Goal: Check status: Check status

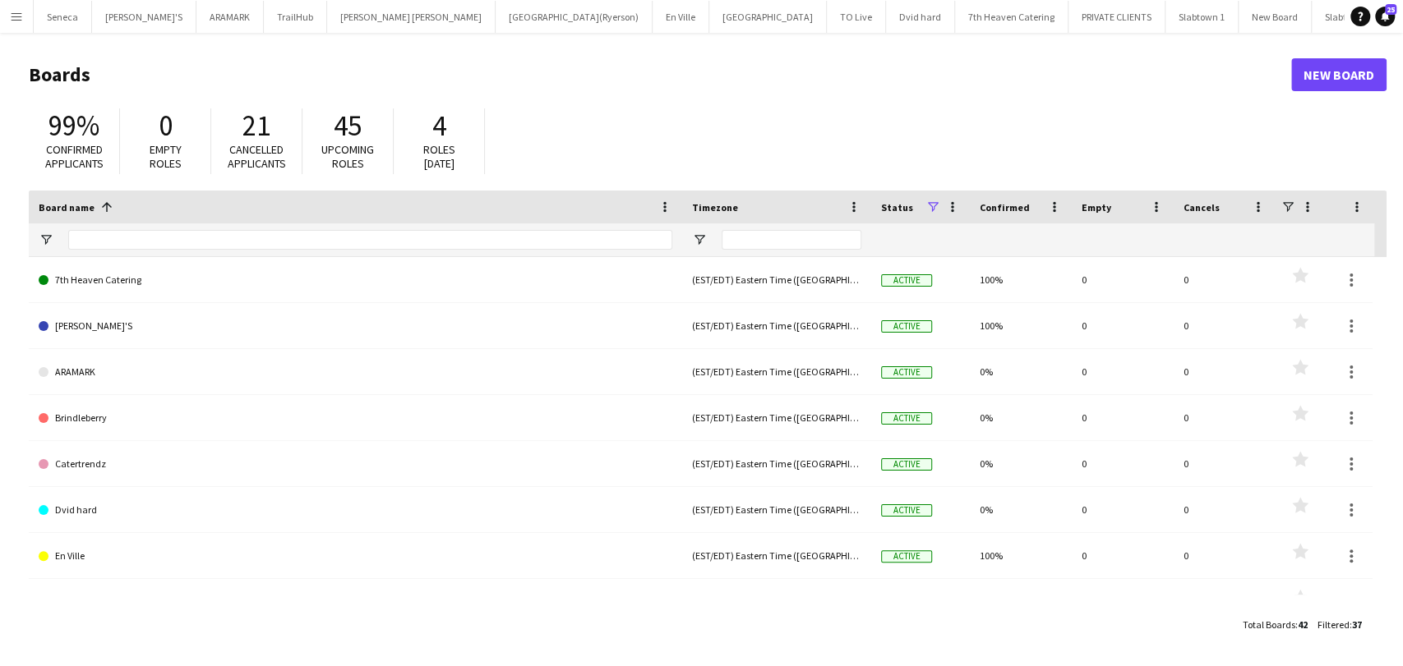
click at [14, 10] on app-icon "Menu" at bounding box center [16, 16] width 13 height 13
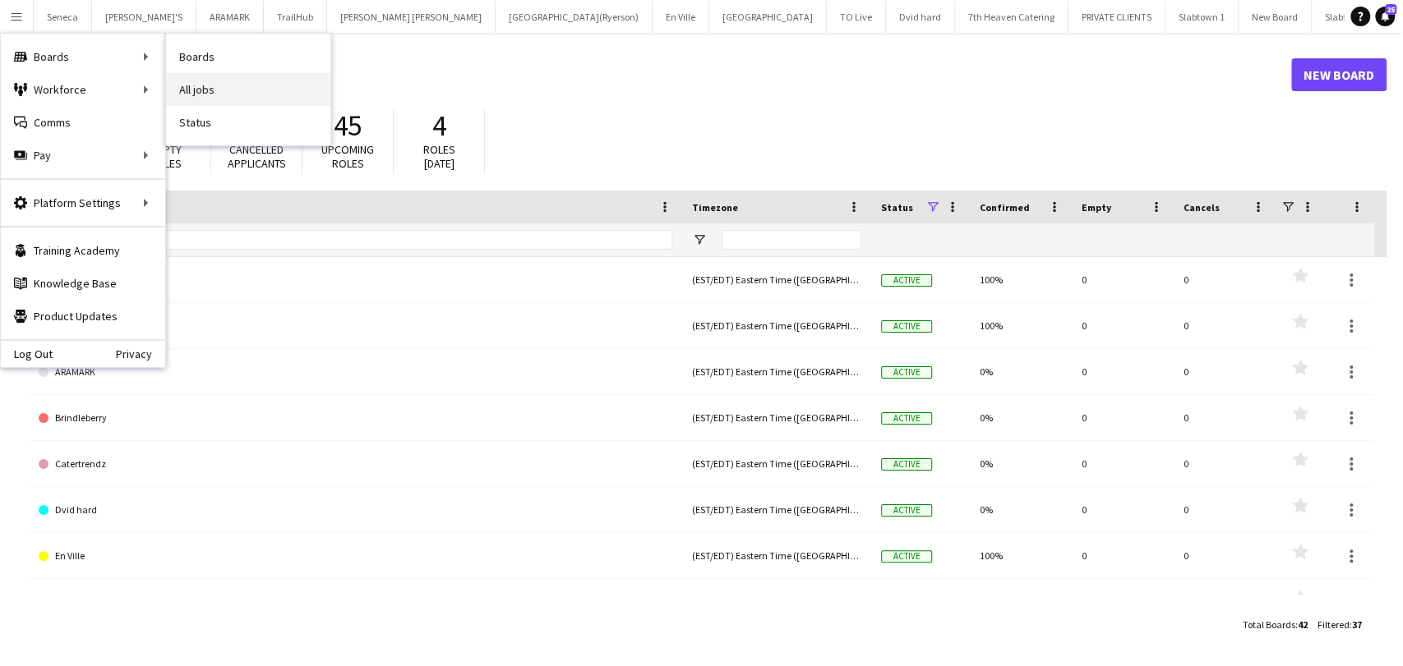
click at [206, 90] on link "All jobs" at bounding box center [248, 89] width 164 height 33
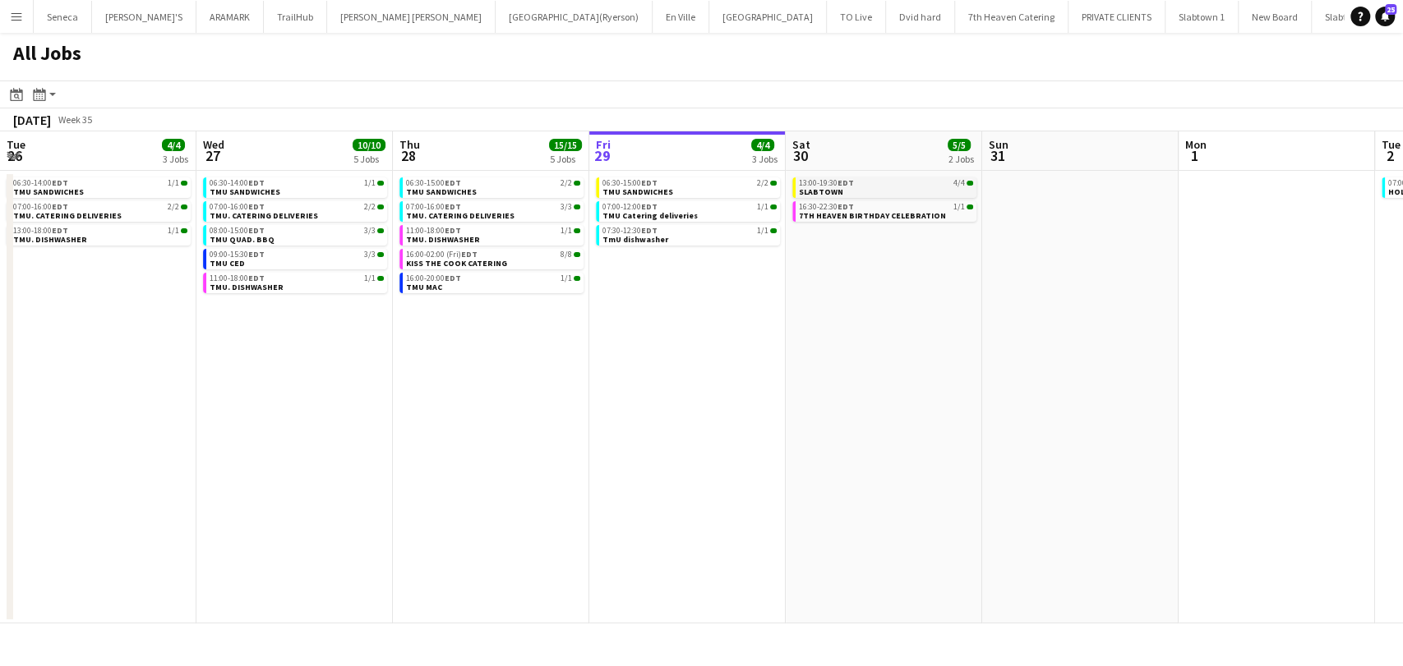
scroll to position [0, 393]
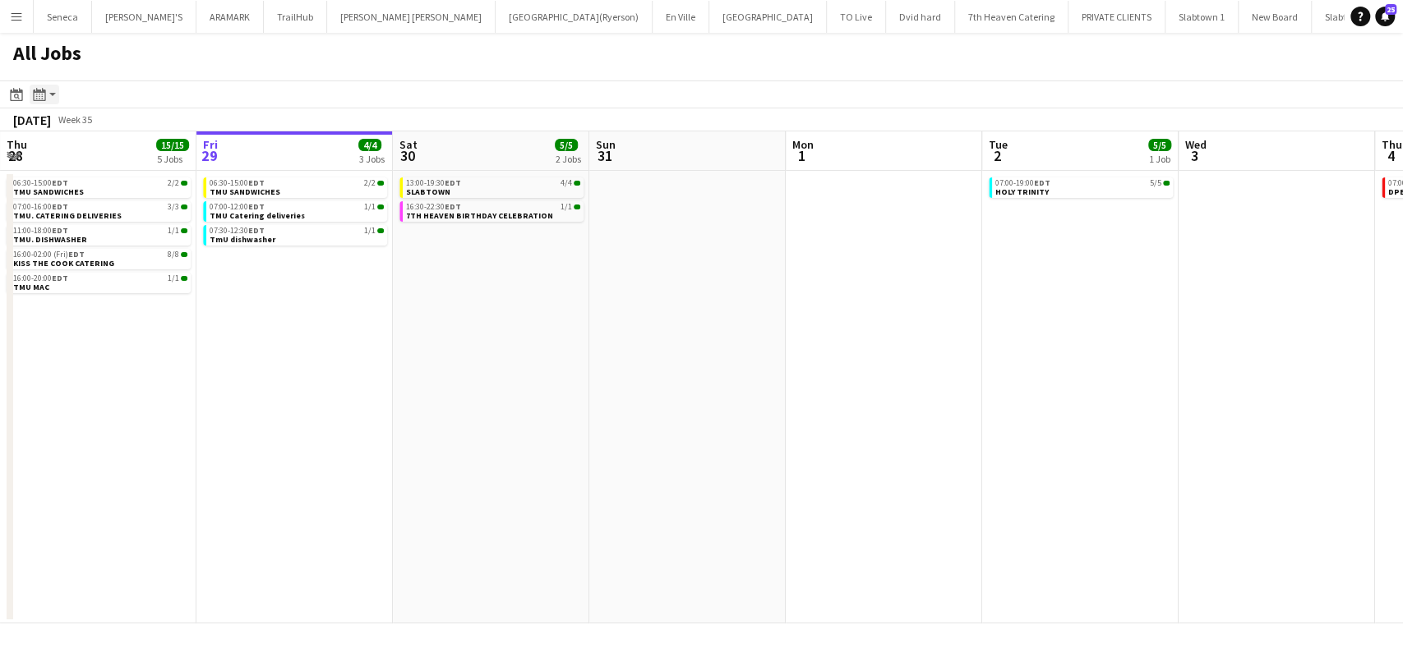
click at [53, 95] on app-action-btn "Month view / Day view" at bounding box center [45, 95] width 30 height 20
click at [173, 95] on app-toolbar "Date picker AUG 2025 AUG 2025 Monday M Tuesday T Wednesday W Thursday T Friday …" at bounding box center [701, 95] width 1403 height 28
click at [8, 97] on div "Date picker" at bounding box center [17, 95] width 20 height 20
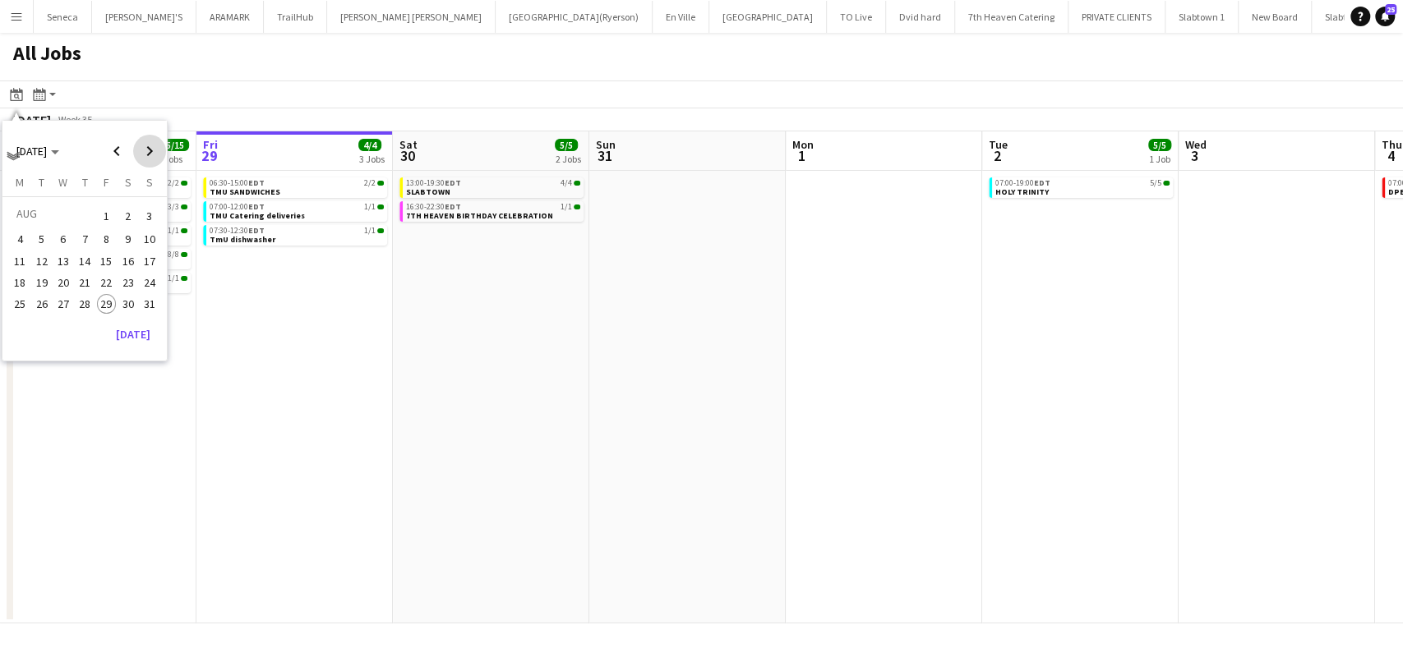
click at [155, 154] on span "Next month" at bounding box center [149, 151] width 33 height 33
click at [485, 363] on app-date-cell "13:00-19:30 EDT 4/4 SLABTOWN 16:30-22:30 EDT 1/1 7TH HEAVEN BIRTHDAY CELEBRATION" at bounding box center [491, 397] width 196 height 453
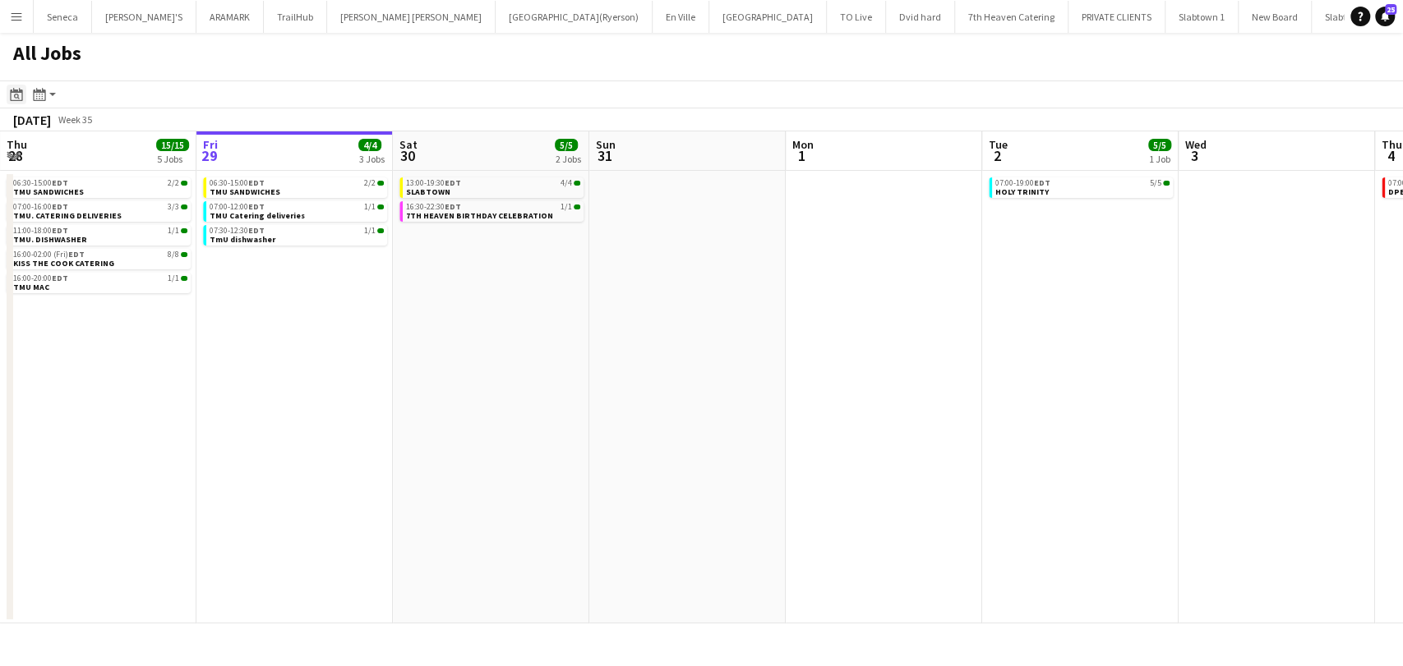
click at [19, 99] on icon at bounding box center [17, 97] width 6 height 6
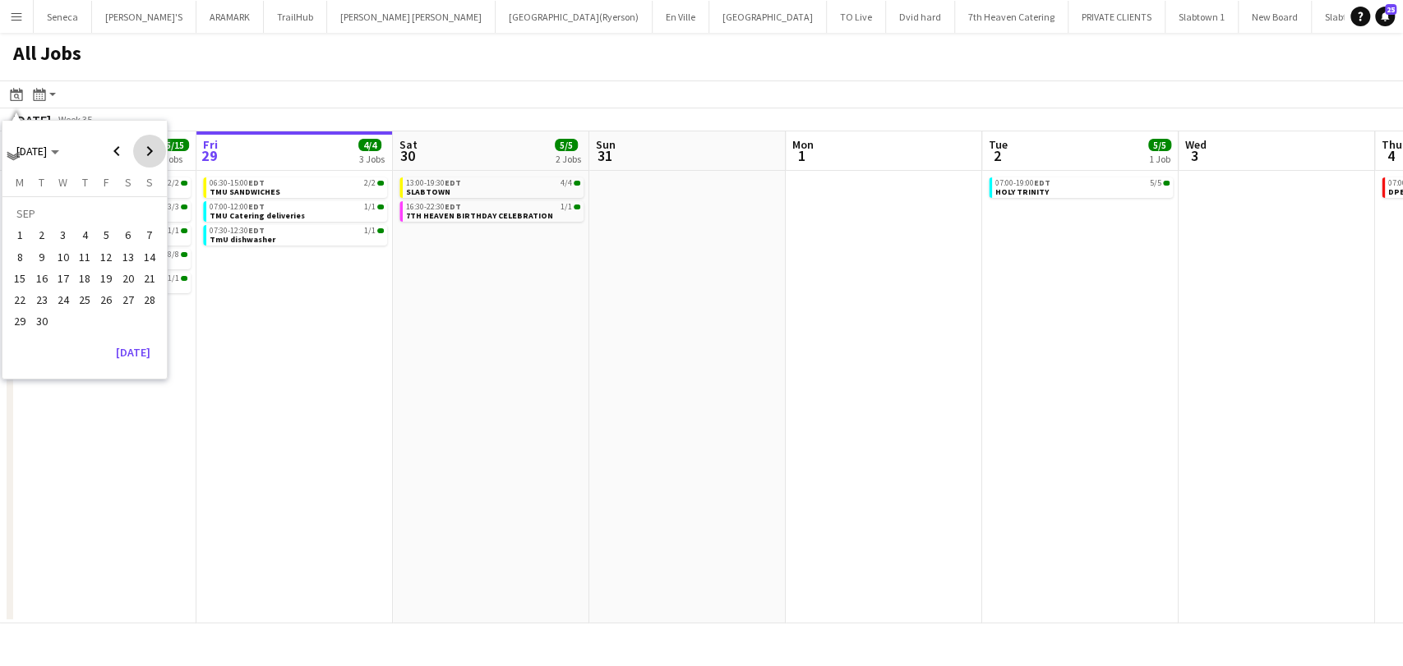
click at [140, 151] on span "Next month" at bounding box center [149, 151] width 33 height 33
click at [118, 148] on span "Previous month" at bounding box center [116, 151] width 33 height 33
click at [79, 343] on div "[DATE]" at bounding box center [79, 352] width 154 height 26
click at [401, 317] on app-date-cell "13:00-19:30 EDT 4/4 SLABTOWN 16:30-22:30 EDT 1/1 7TH HEAVEN BIRTHDAY CELEBRATION" at bounding box center [491, 397] width 196 height 453
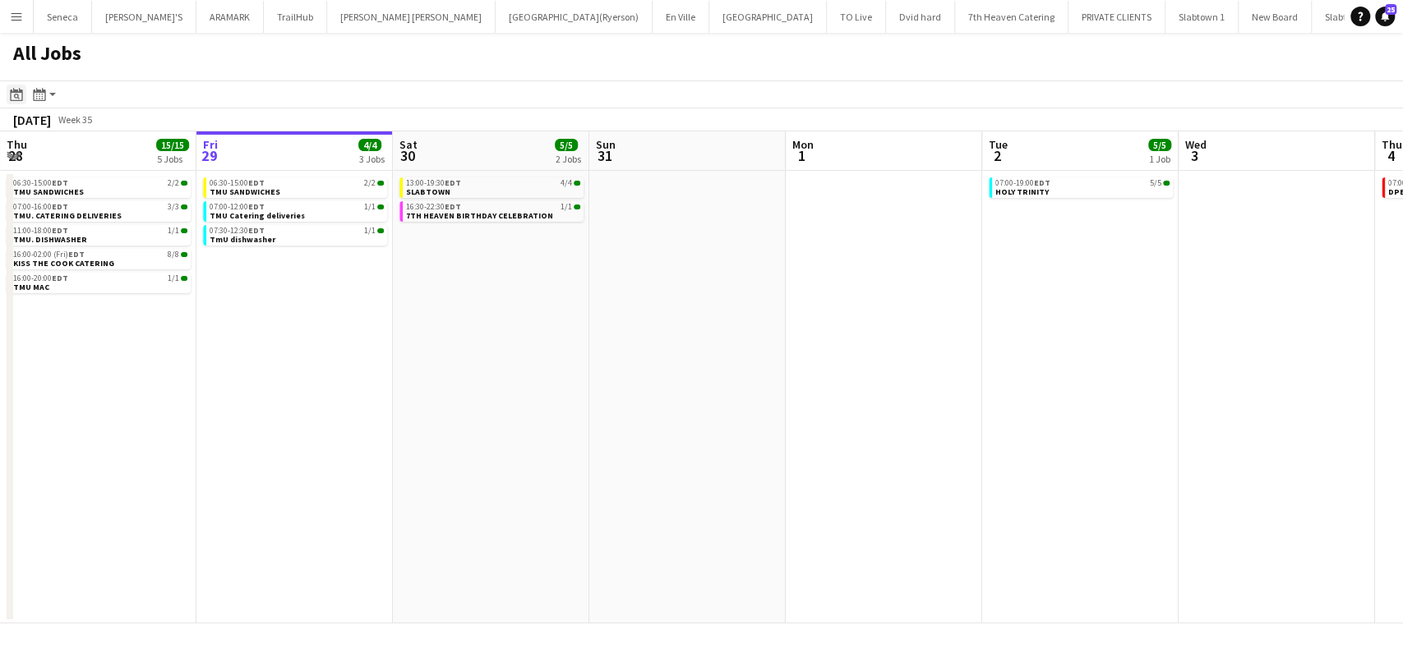
click at [7, 93] on div "Date picker" at bounding box center [17, 95] width 20 height 20
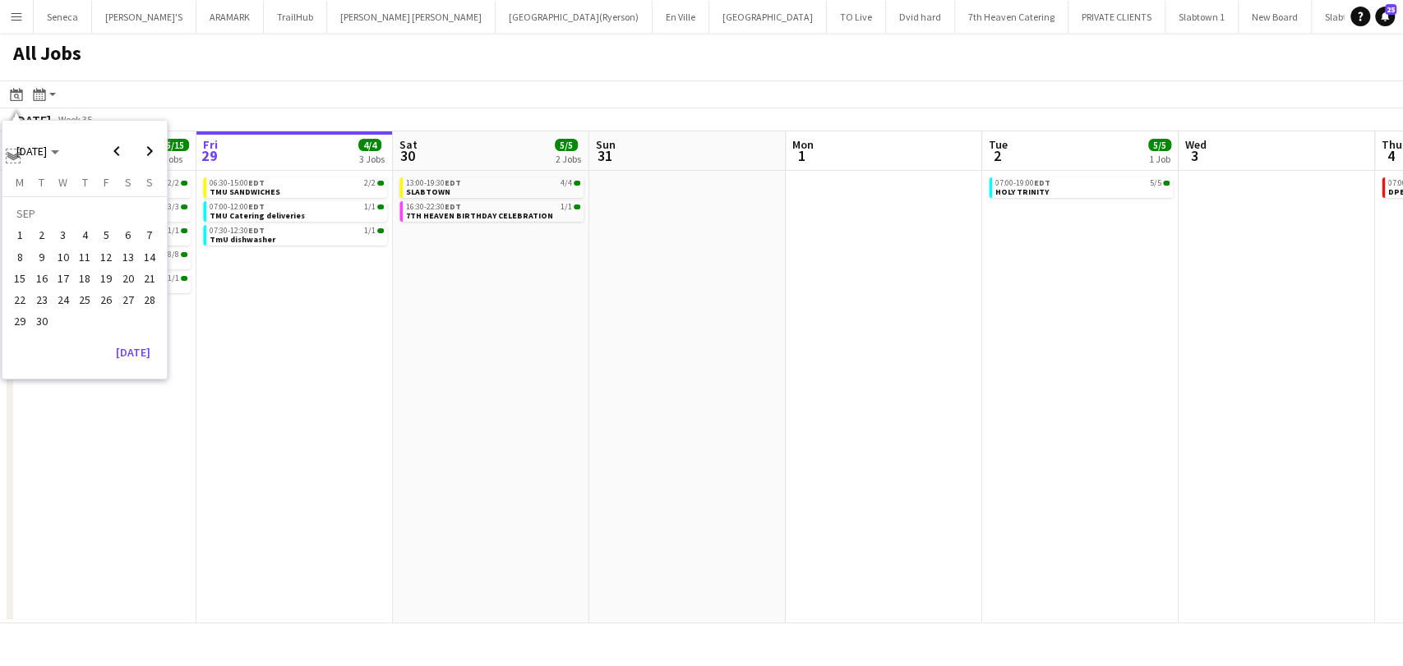
click at [14, 153] on app-icon "Expand/collapse" at bounding box center [13, 155] width 13 height 16
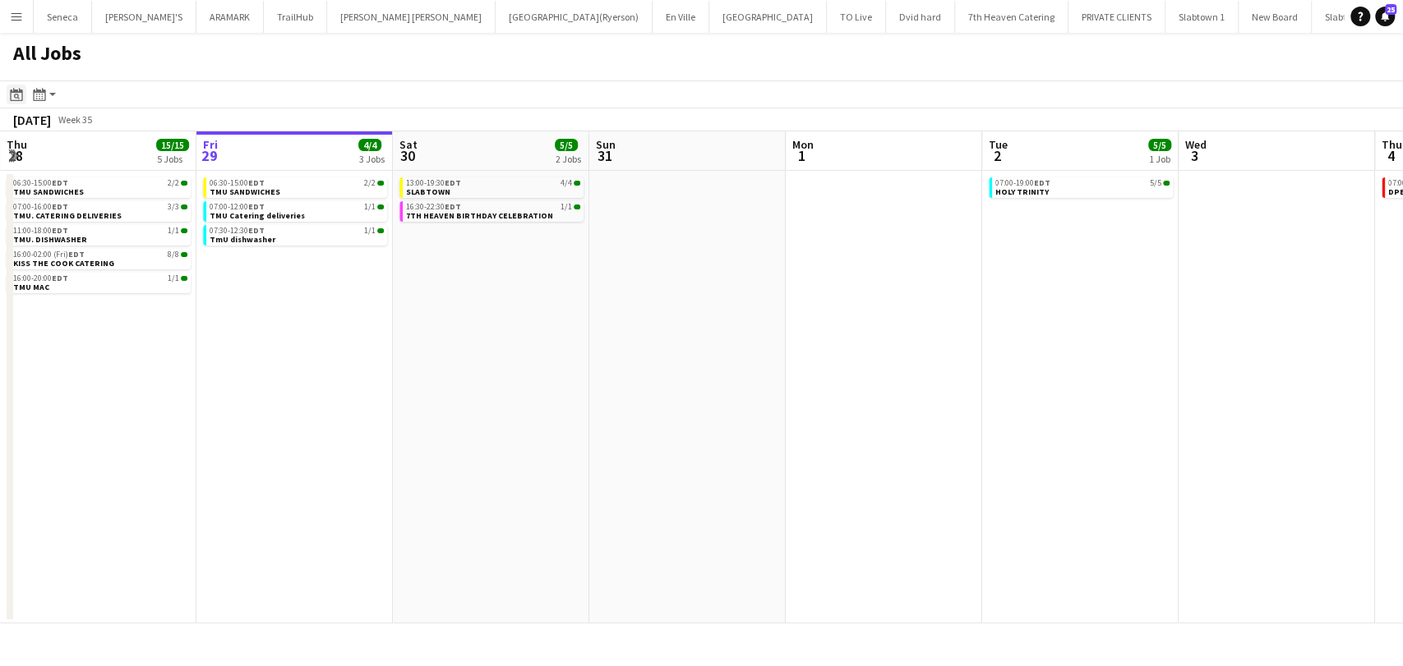
click at [20, 98] on icon "Date picker" at bounding box center [16, 94] width 13 height 13
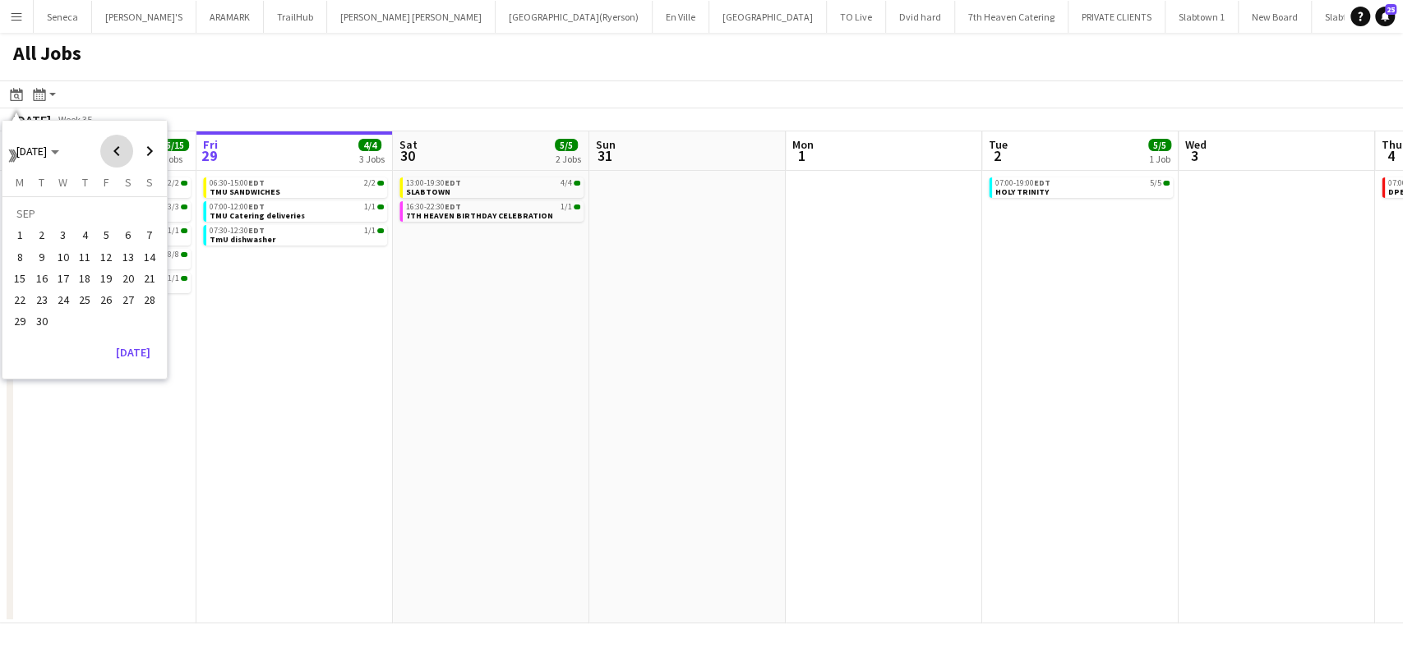
click at [120, 152] on span "Previous month" at bounding box center [116, 151] width 33 height 33
click at [99, 297] on span "29" at bounding box center [107, 304] width 20 height 20
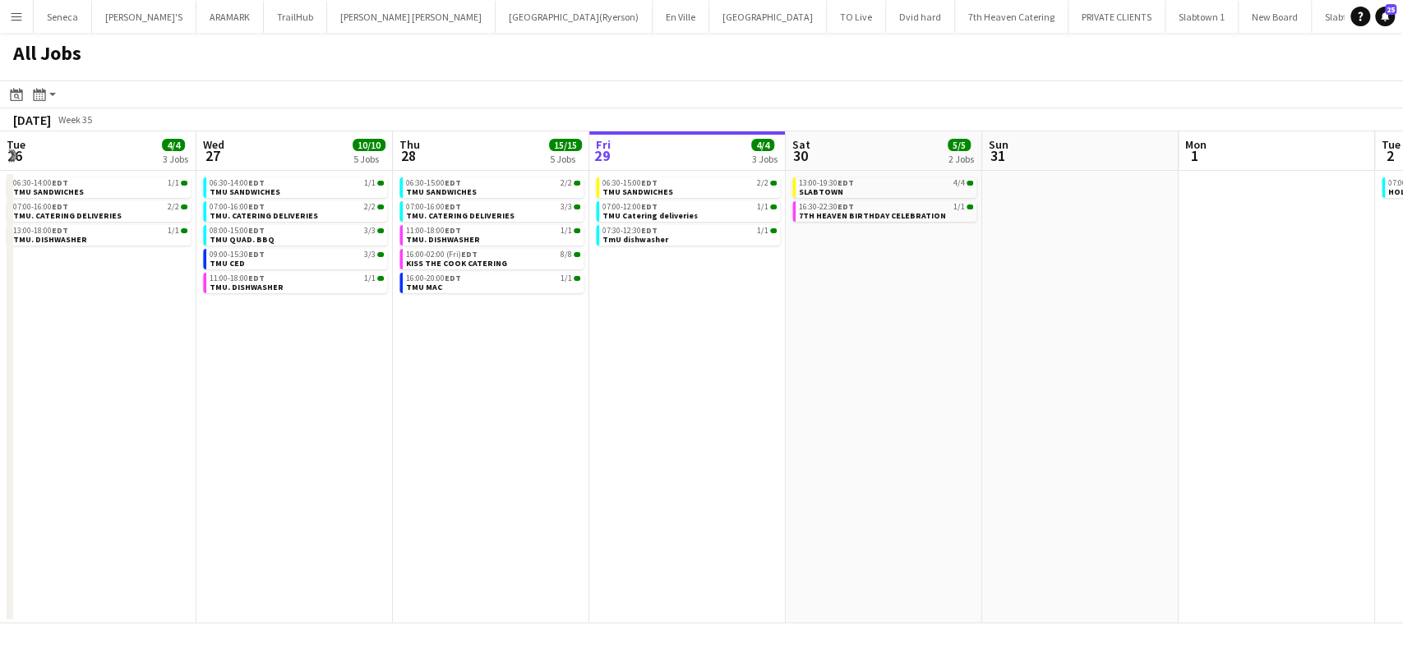
scroll to position [0, 565]
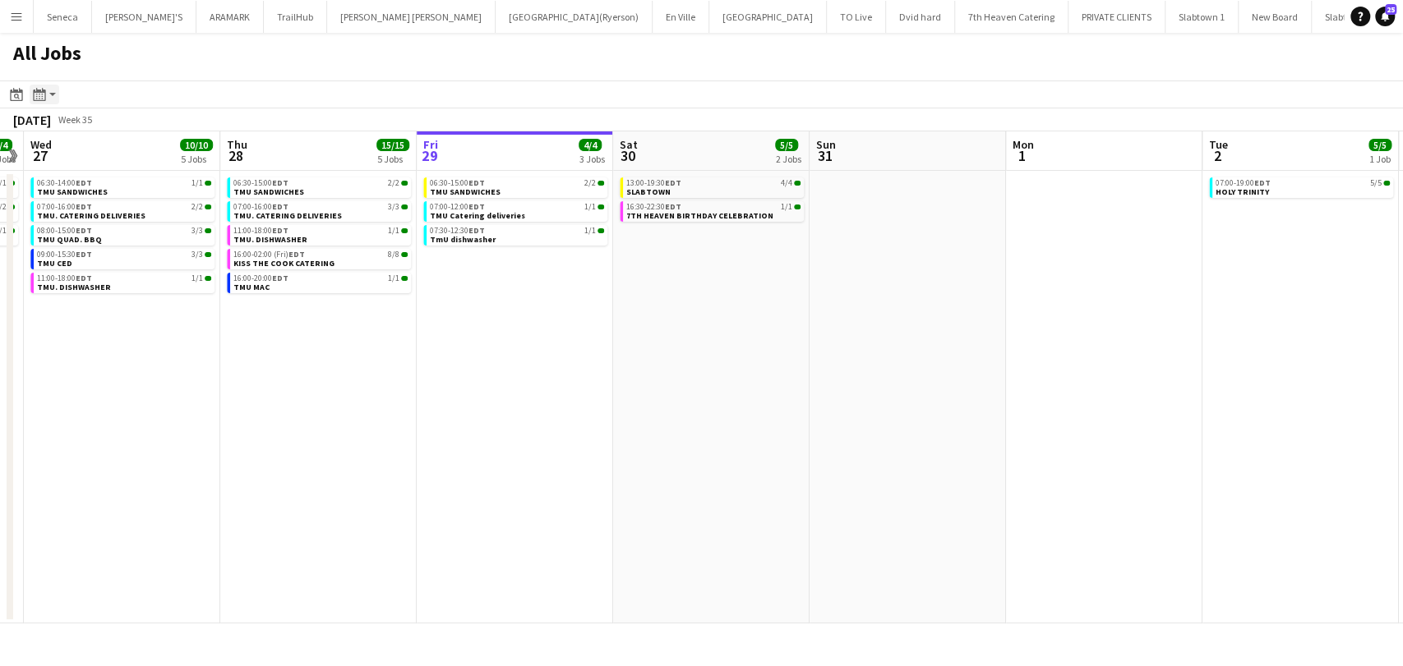
click at [48, 91] on div "Month view / Day view" at bounding box center [40, 95] width 20 height 20
click at [90, 183] on link "Month view" at bounding box center [89, 182] width 90 height 15
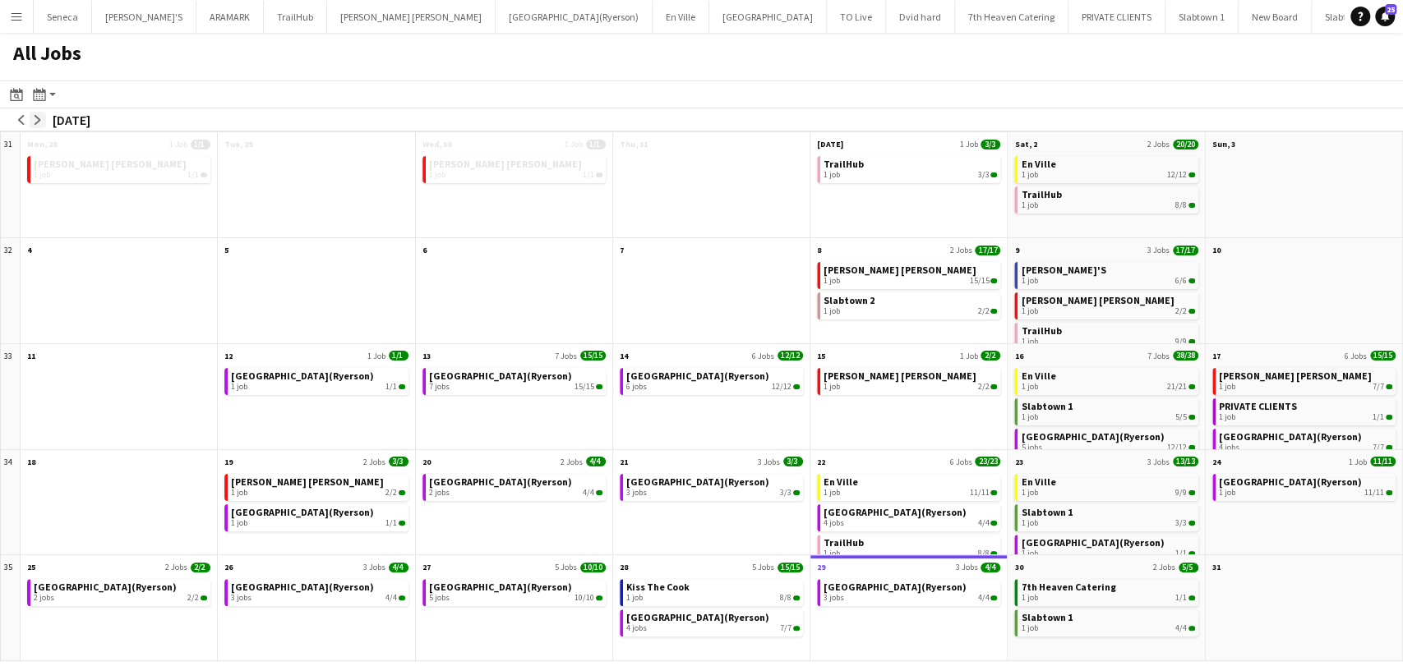
click at [38, 121] on app-icon "arrow-right" at bounding box center [38, 120] width 10 height 10
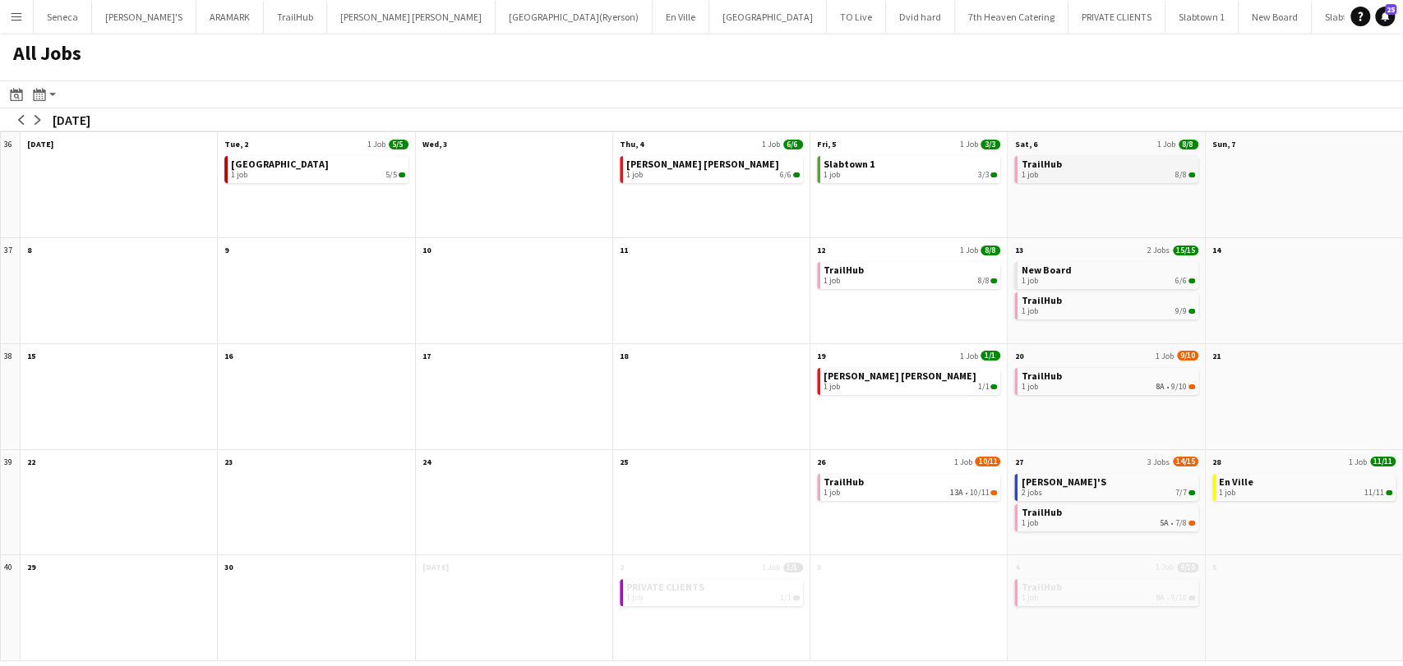
click at [1063, 164] on link "TrailHub 1 job 8/8" at bounding box center [1107, 168] width 173 height 24
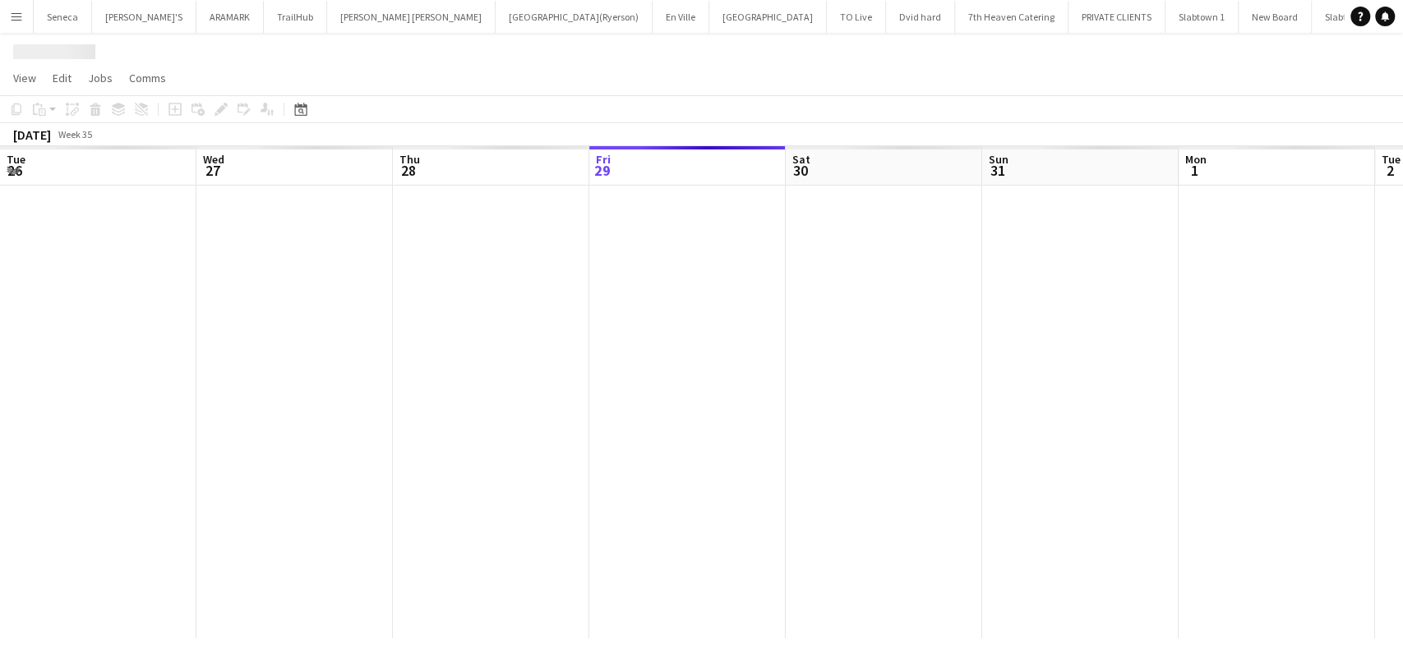
scroll to position [0, 393]
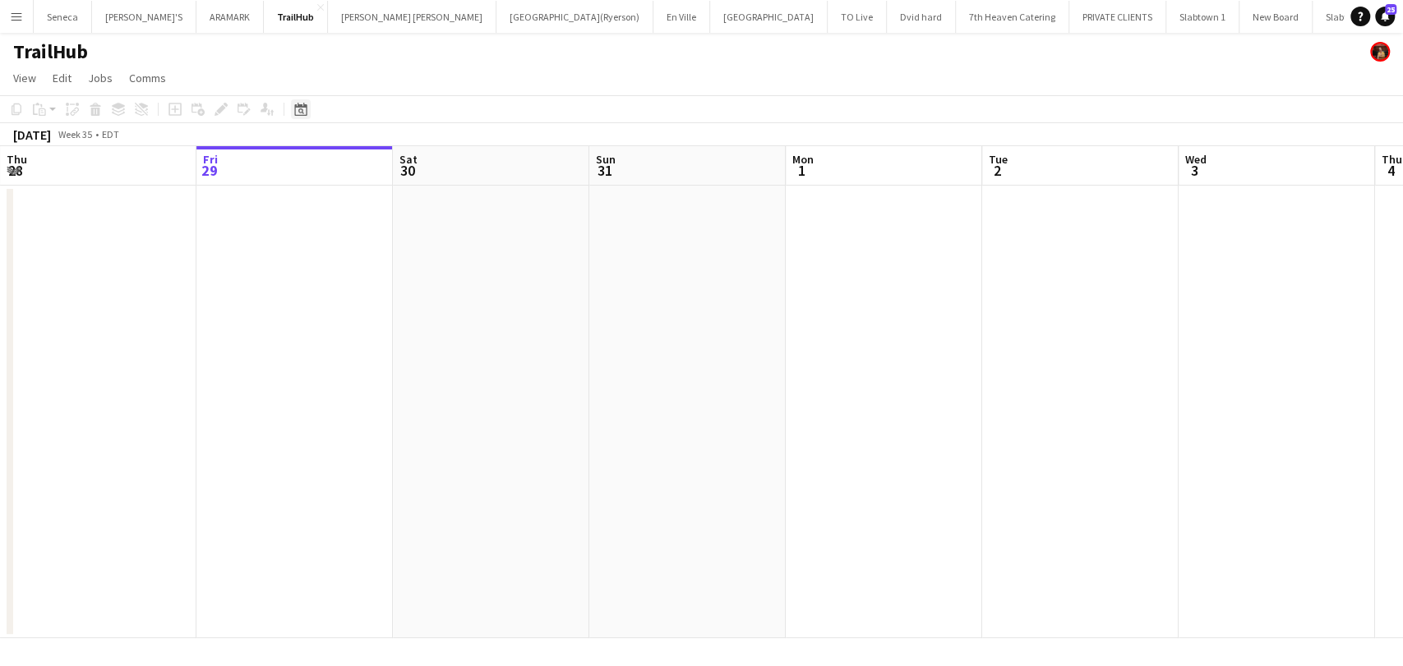
click at [302, 107] on icon at bounding box center [300, 109] width 12 height 13
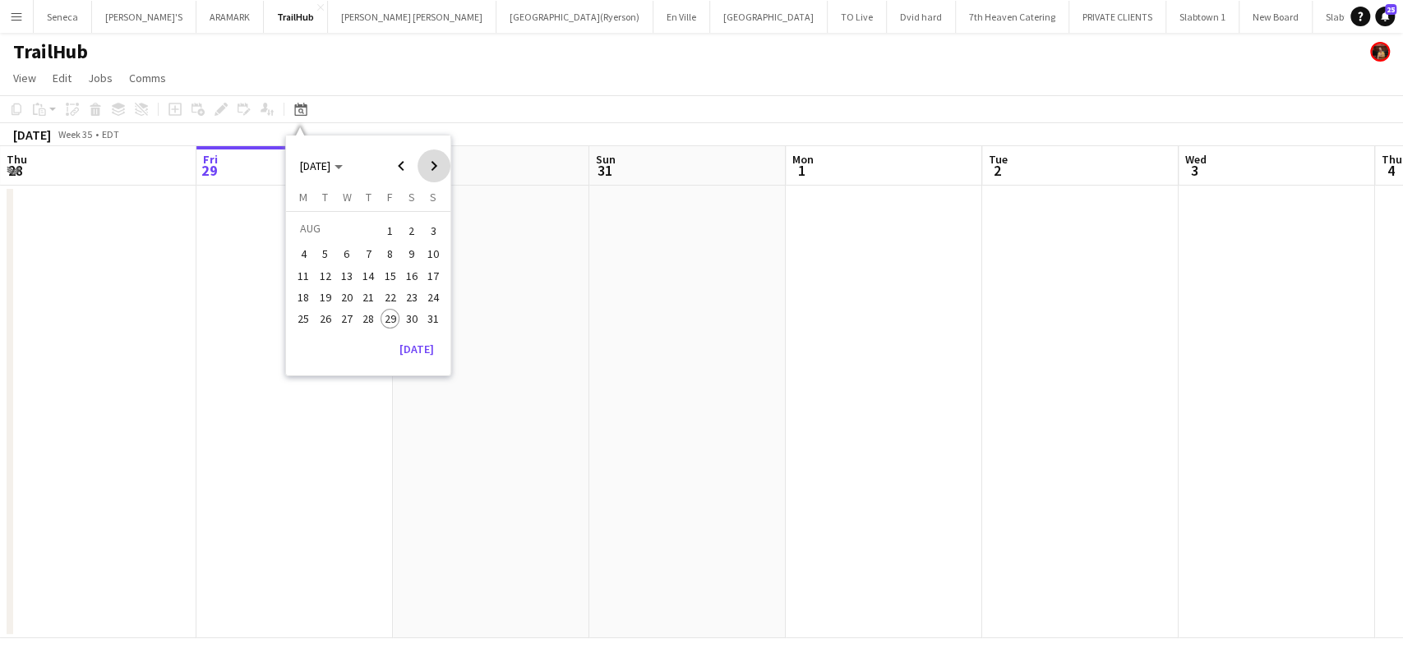
click at [436, 172] on span "Next month" at bounding box center [433, 166] width 33 height 33
click at [436, 166] on span "Next month" at bounding box center [433, 166] width 33 height 33
click at [397, 162] on span "Previous month" at bounding box center [401, 166] width 33 height 33
click at [411, 247] on span "6" at bounding box center [412, 251] width 20 height 20
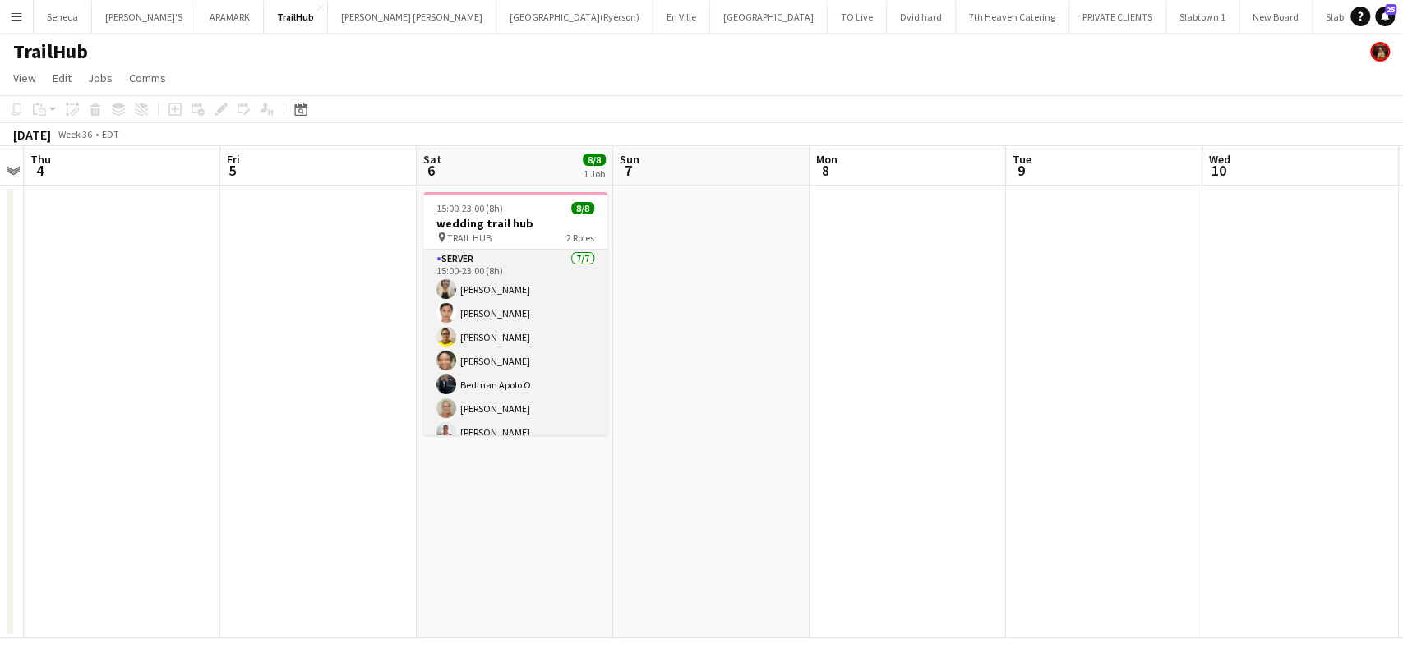
click at [542, 337] on app-card-role "SERVER [DATE] 15:00-23:00 (8h) [PERSON_NAME] [PERSON_NAME] [PERSON_NAME] [PERSO…" at bounding box center [515, 349] width 184 height 199
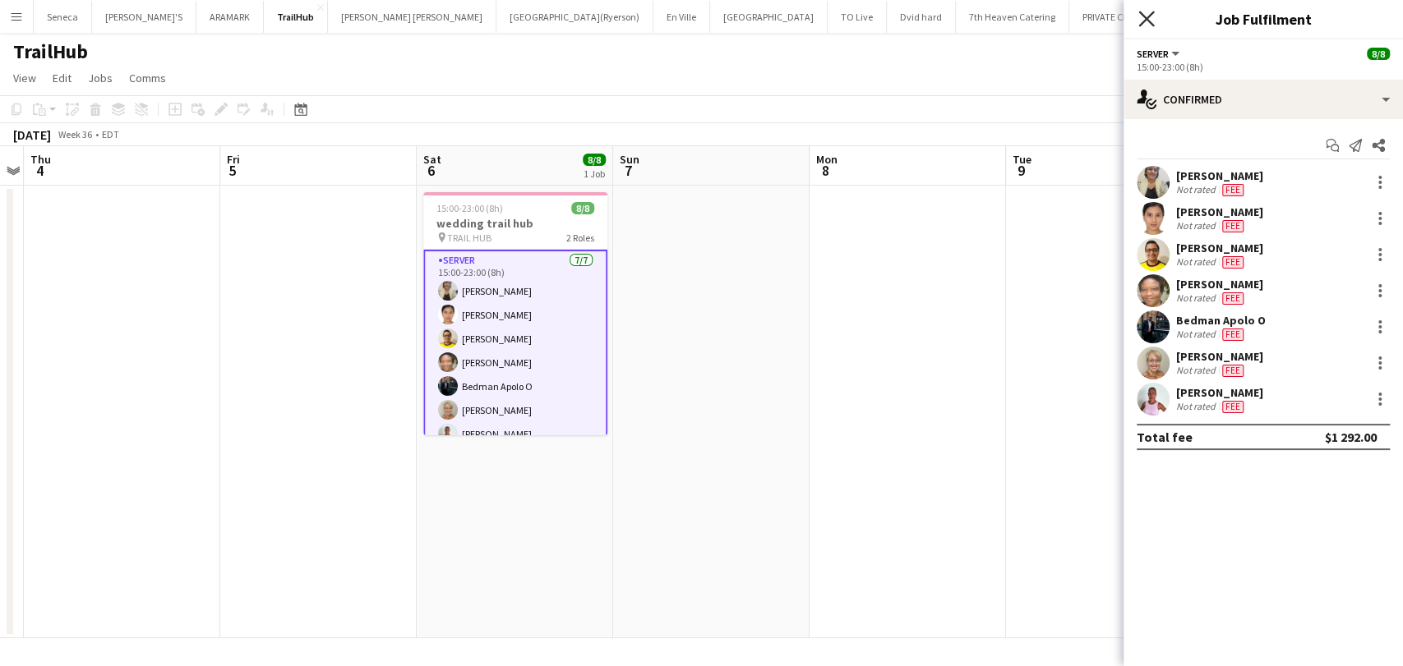
click at [1144, 24] on icon "Close pop-in" at bounding box center [1146, 19] width 16 height 16
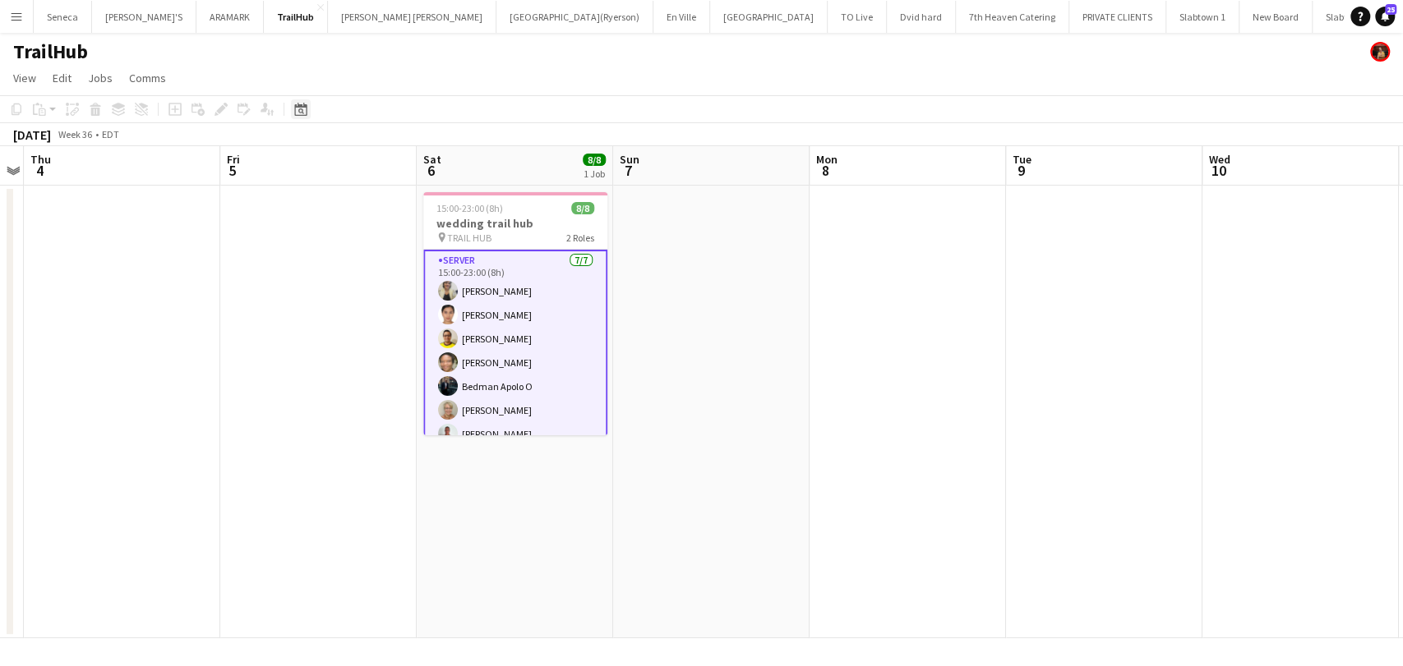
click at [302, 113] on icon "Date picker" at bounding box center [300, 109] width 13 height 13
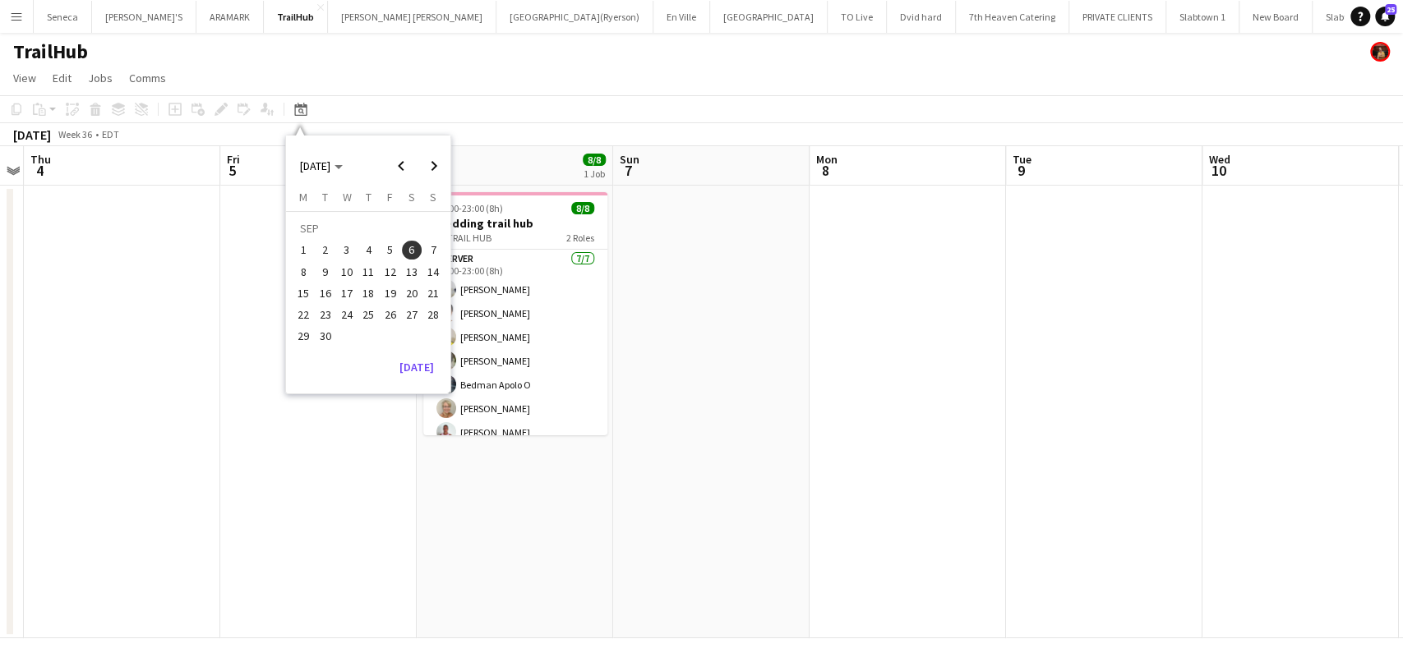
click at [388, 274] on span "12" at bounding box center [390, 272] width 20 height 20
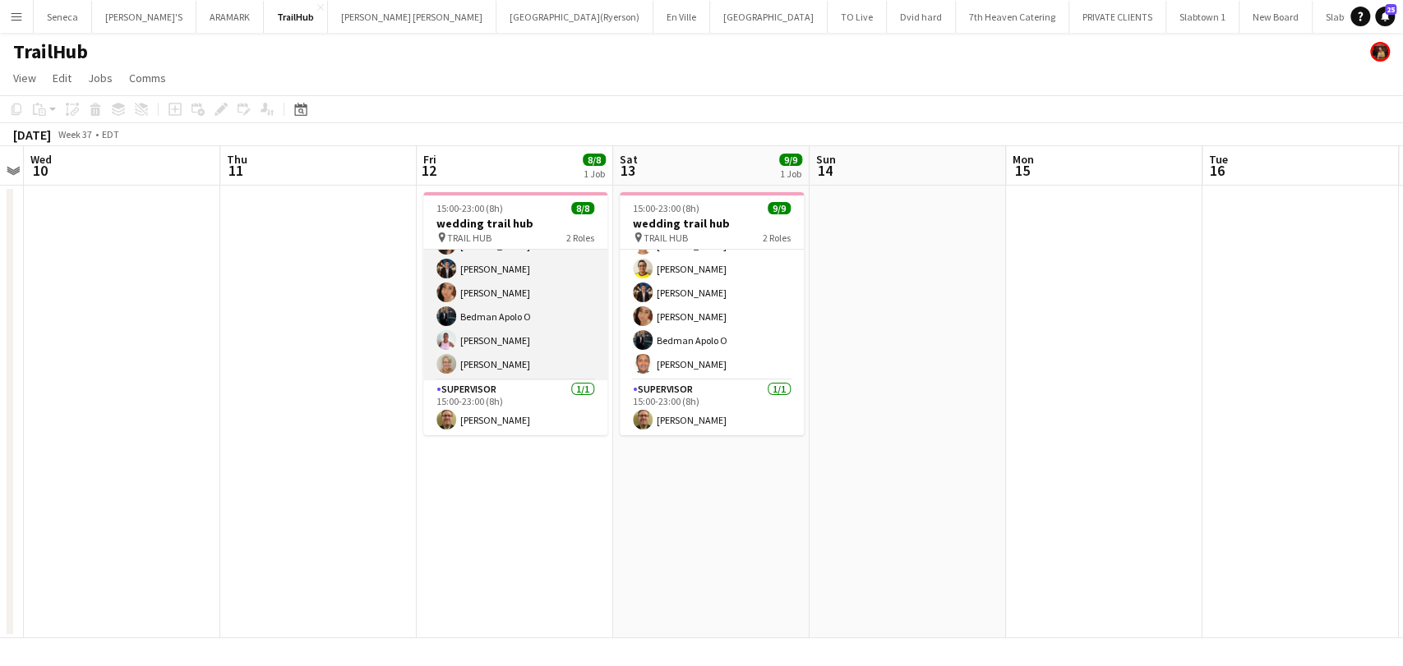
scroll to position [0, 0]
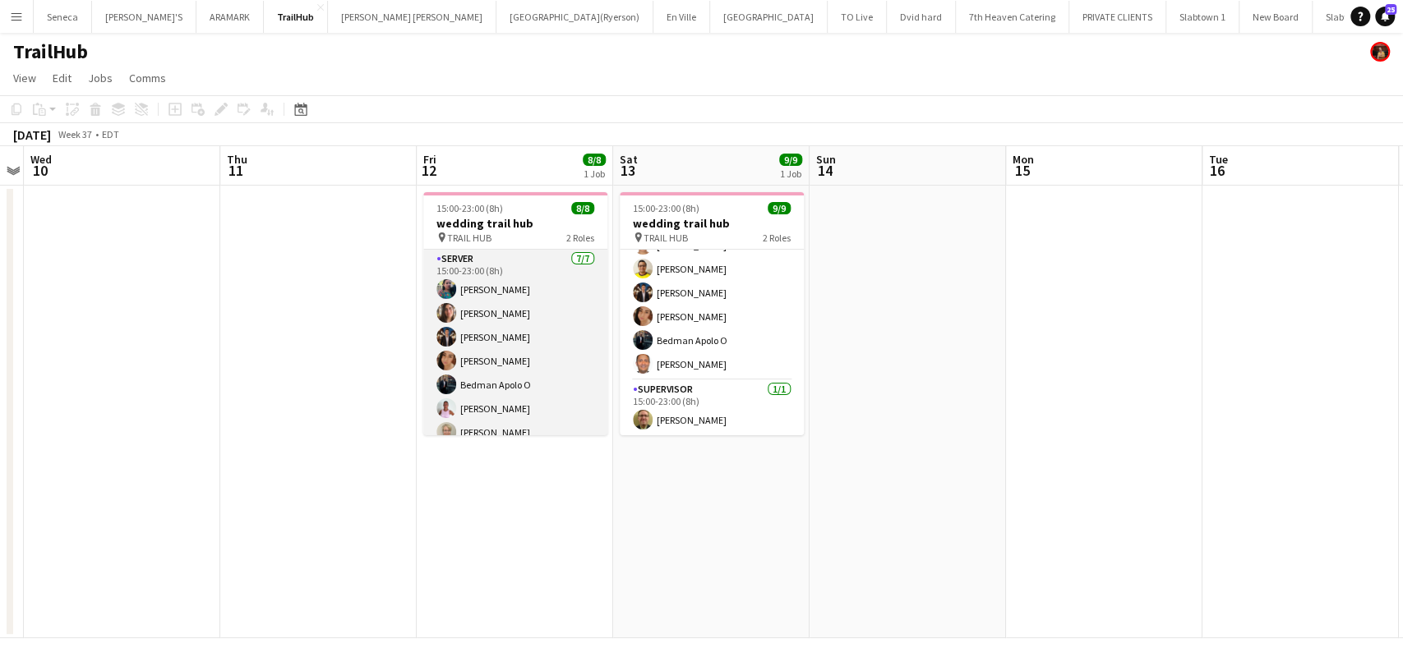
click at [506, 322] on app-card-role "SERVER [DATE] 15:00-23:00 (8h) [PERSON_NAME] [PERSON_NAME] [PERSON_NAME] [PERSO…" at bounding box center [515, 349] width 184 height 199
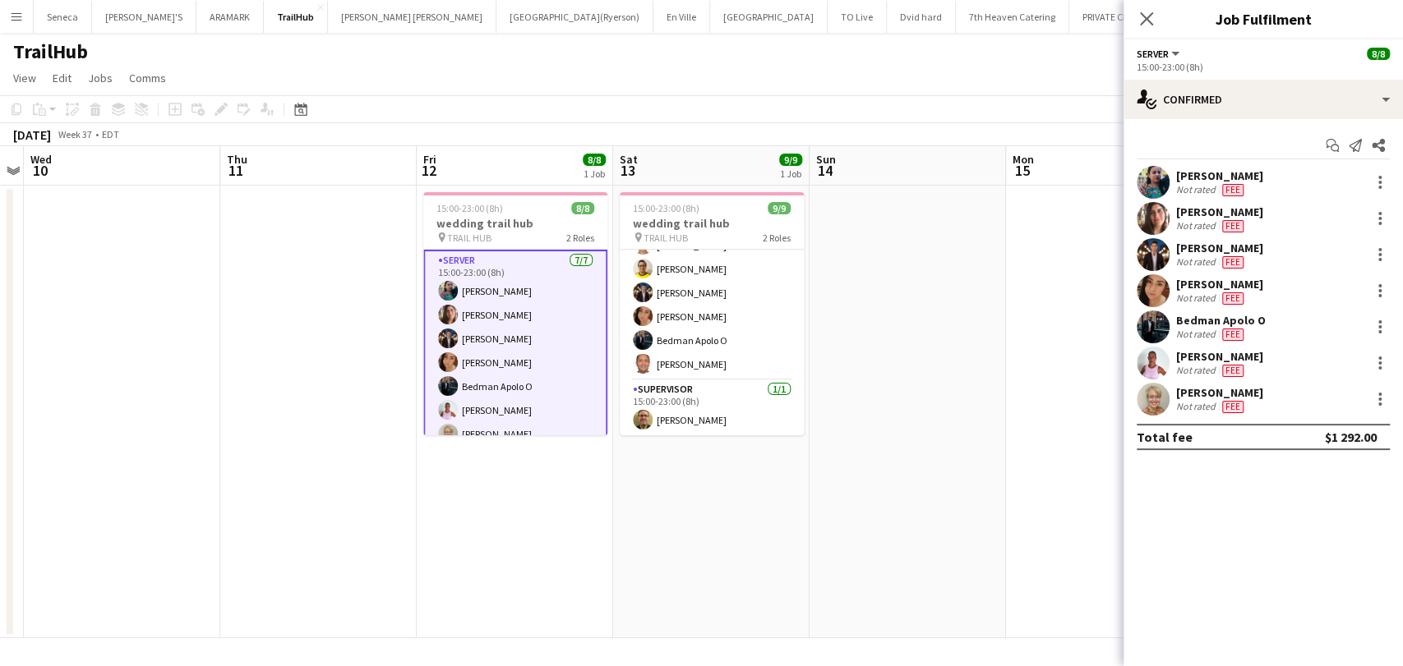
click at [1151, 23] on icon at bounding box center [1146, 18] width 13 height 13
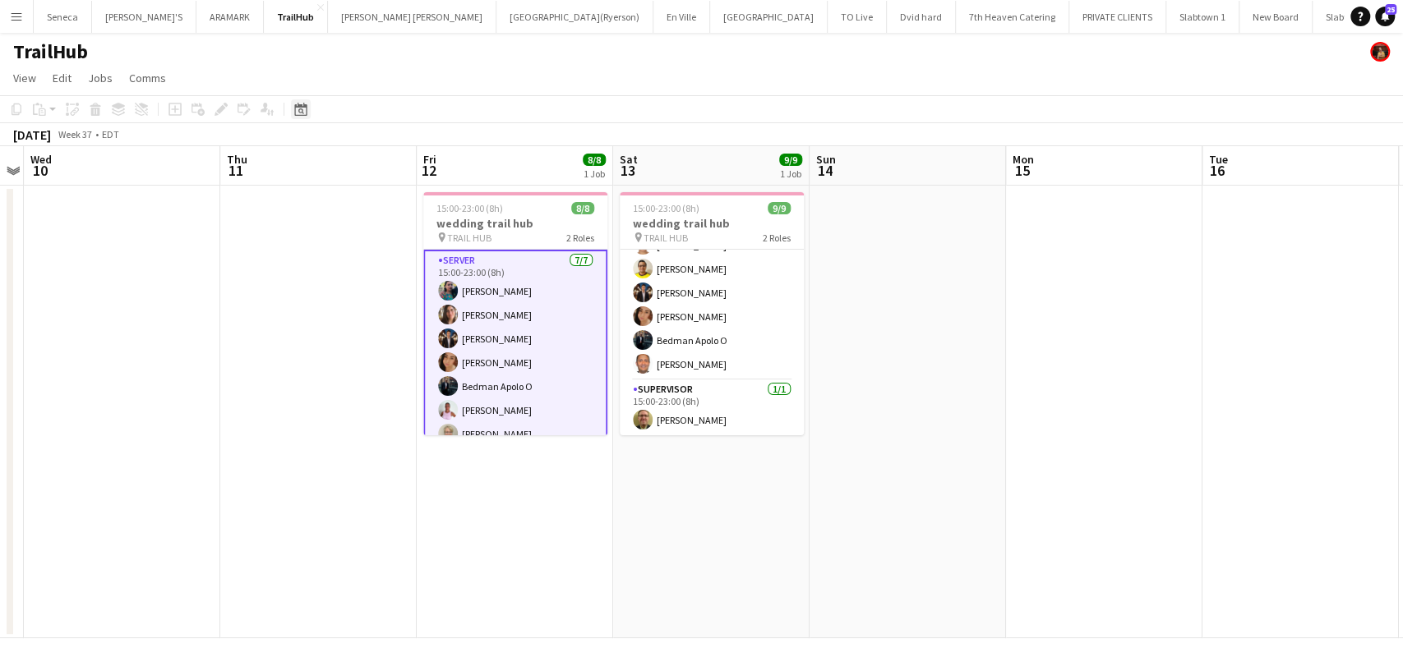
click at [296, 107] on icon at bounding box center [300, 109] width 12 height 13
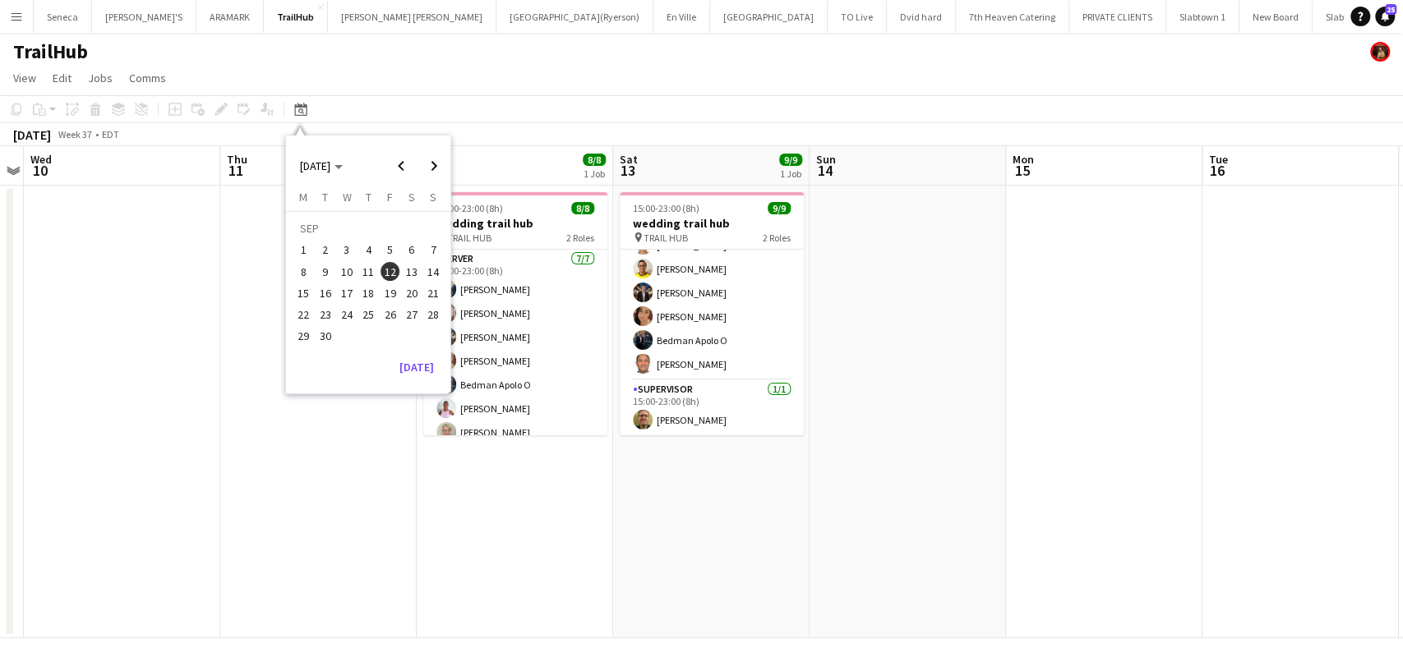
click at [411, 295] on span "20" at bounding box center [412, 294] width 20 height 20
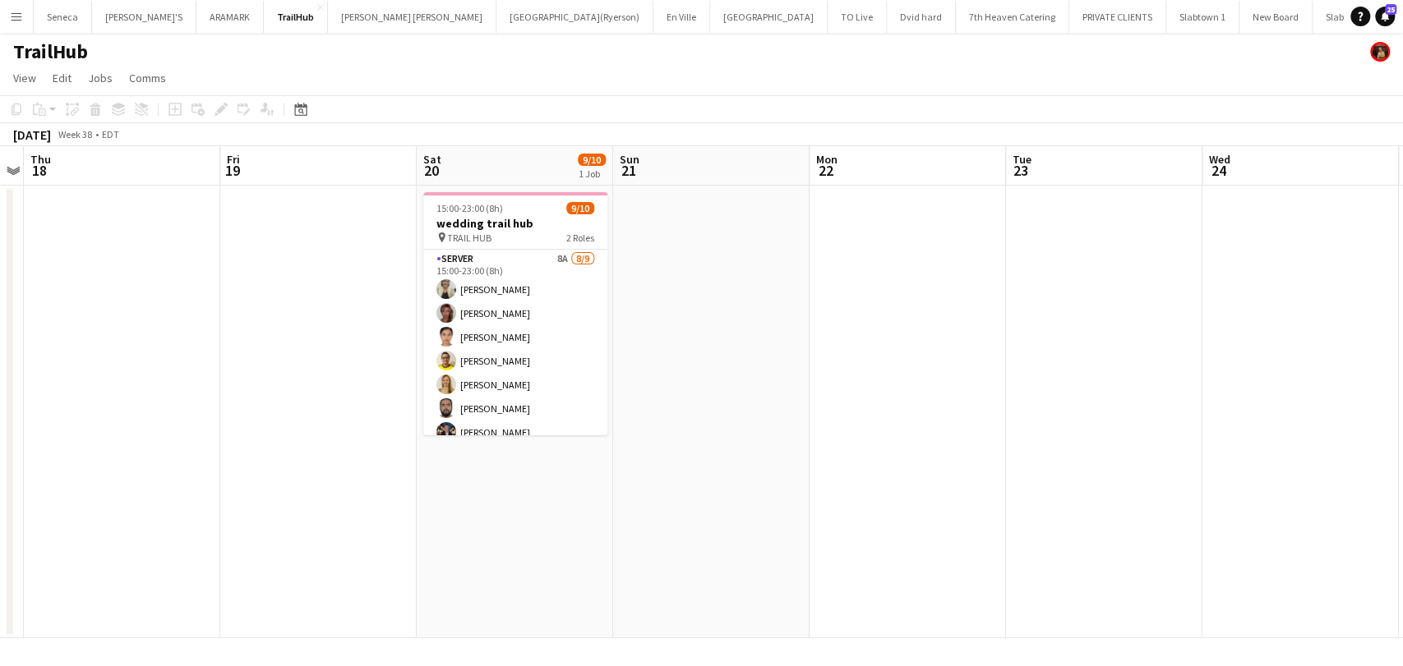
click at [911, 423] on app-date-cell at bounding box center [907, 412] width 196 height 453
